Goal: Subscribe to service/newsletter

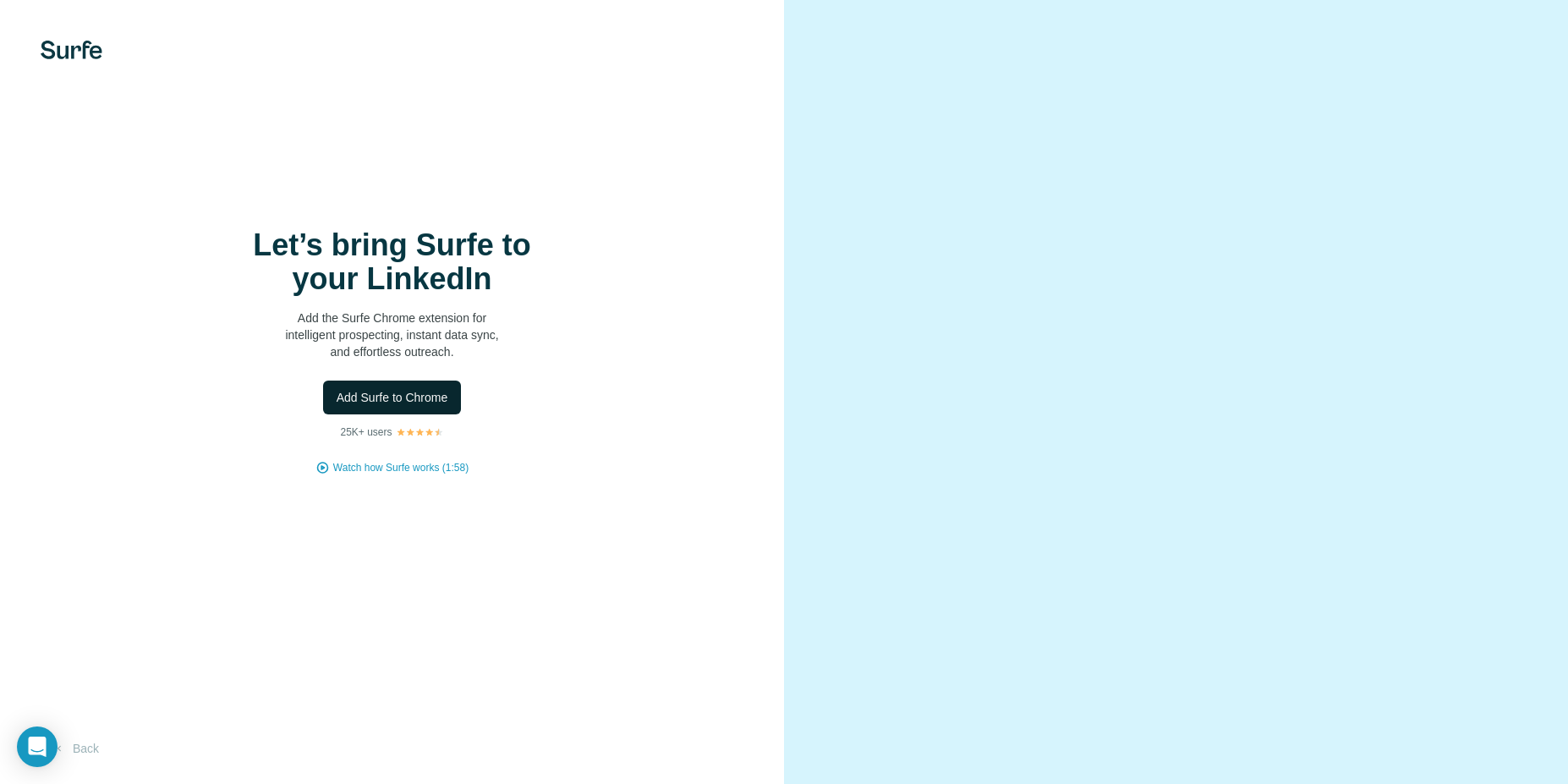
click at [394, 381] on button "Add Surfe to Chrome" at bounding box center [393, 397] width 139 height 34
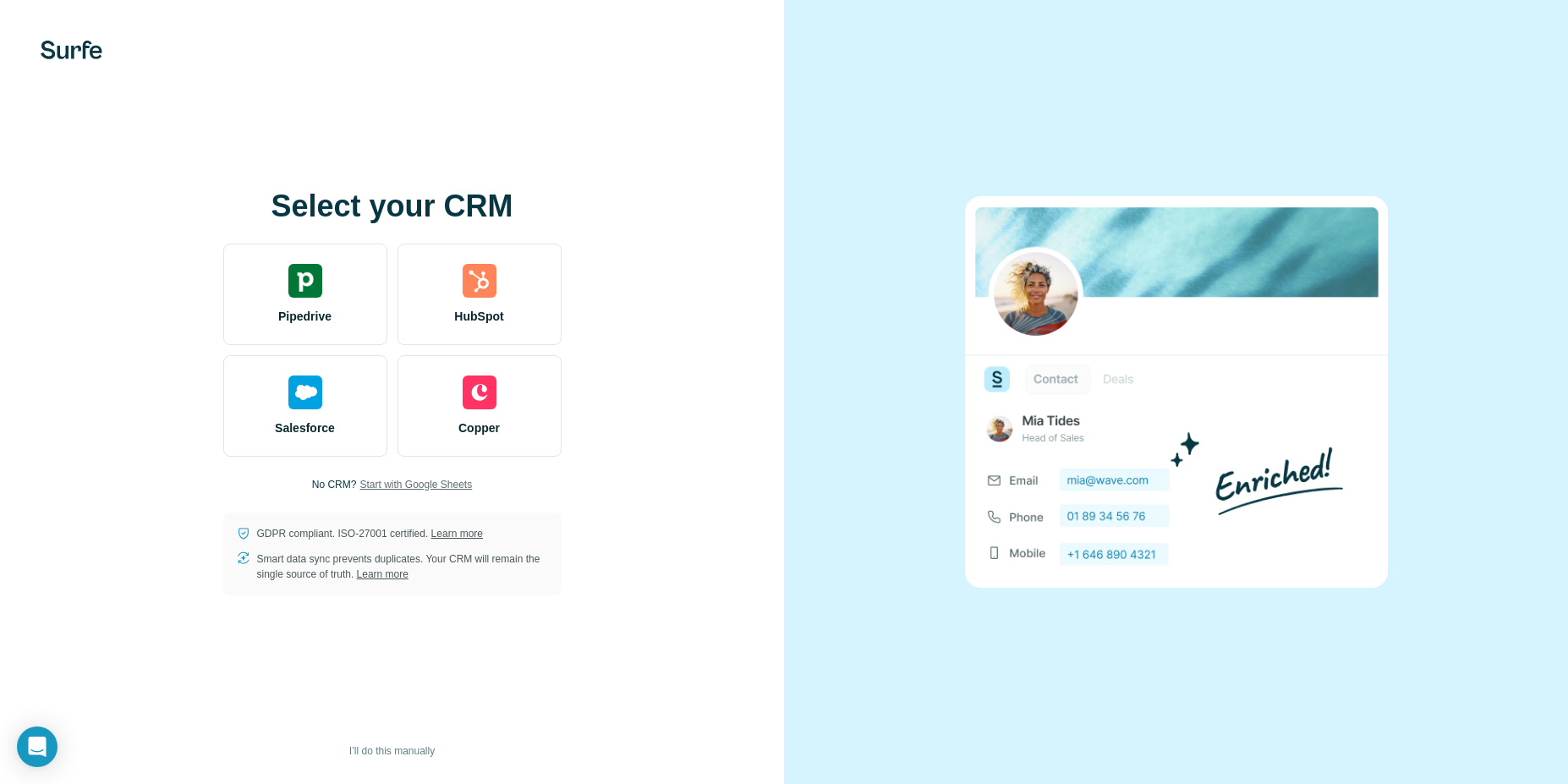
click at [396, 490] on span "Start with Google Sheets" at bounding box center [415, 484] width 112 height 16
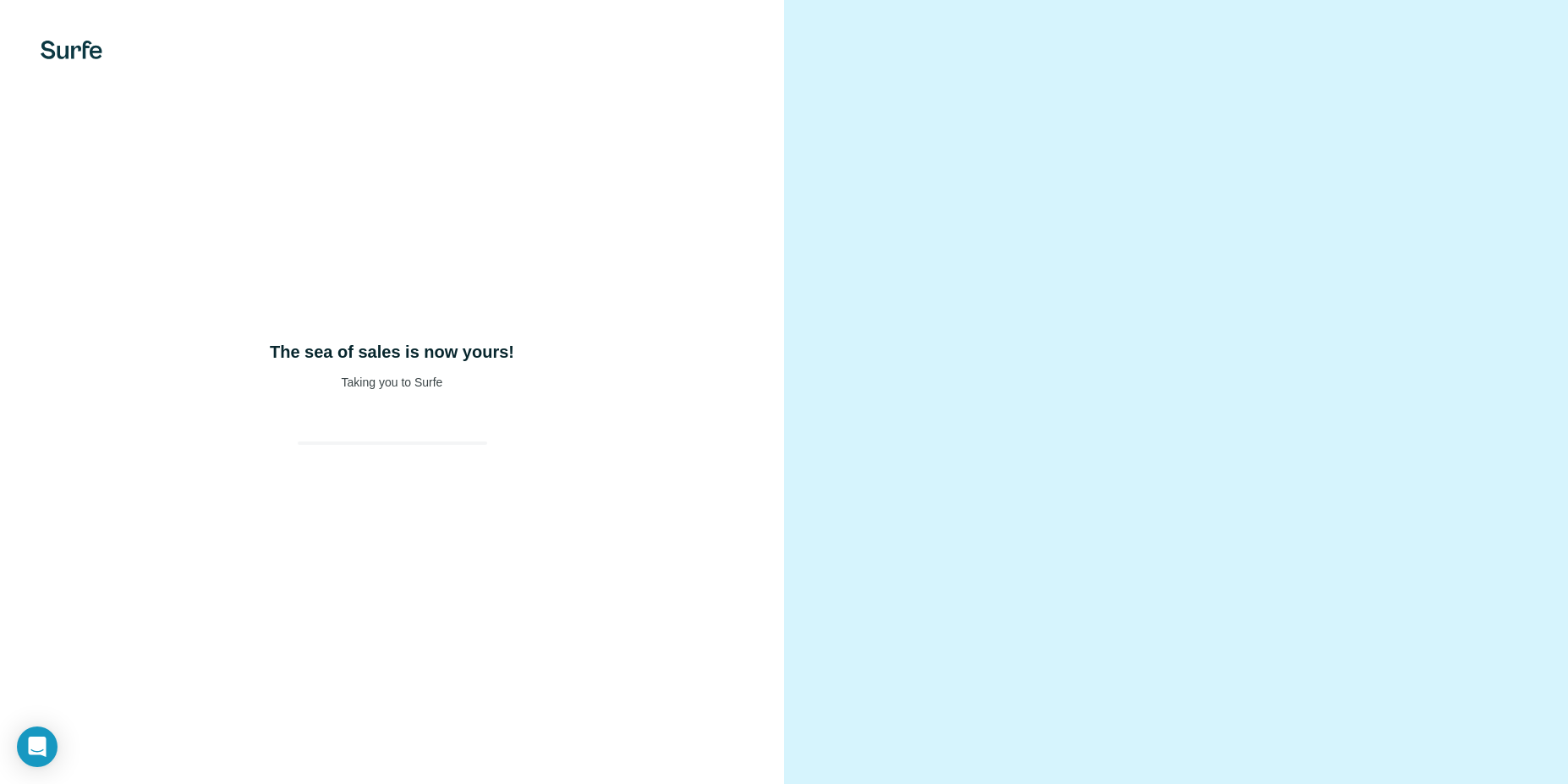
click at [975, 264] on video at bounding box center [1176, 392] width 609 height 305
